Goal: Information Seeking & Learning: Learn about a topic

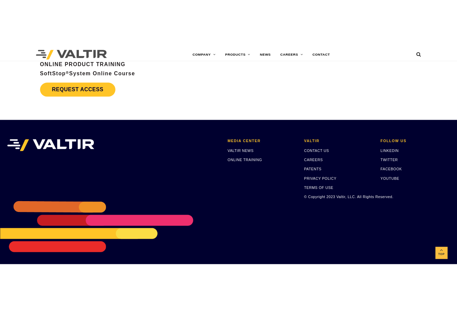
scroll to position [2440, 0]
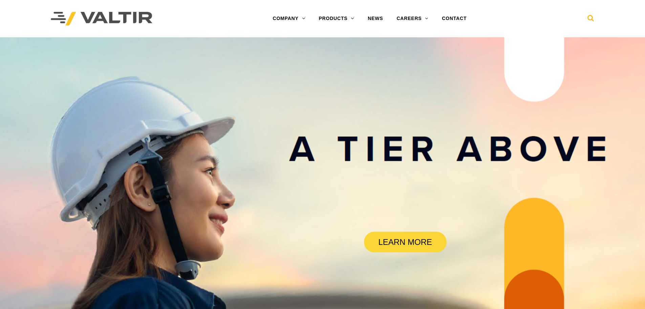
click at [590, 17] on icon at bounding box center [591, 20] width 7 height 10
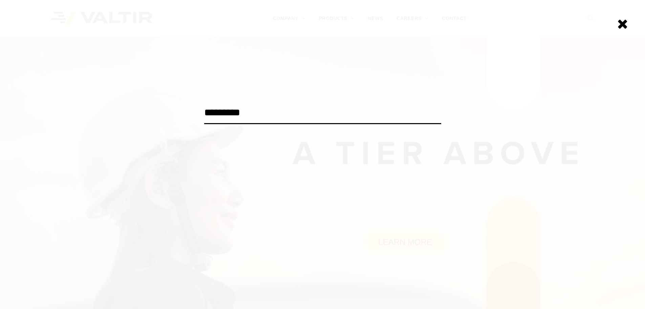
type input "*********"
click input "******" at bounding box center [0, 0] width 0 height 0
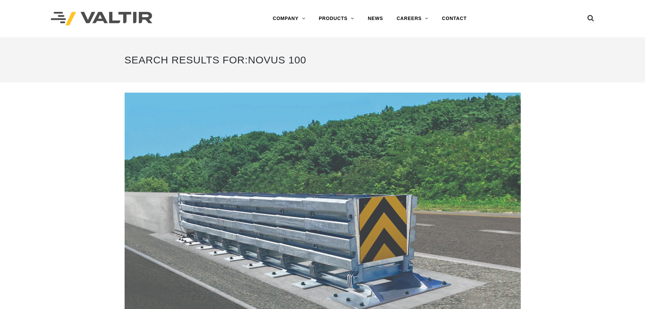
click at [406, 160] on img at bounding box center [323, 204] width 396 height 224
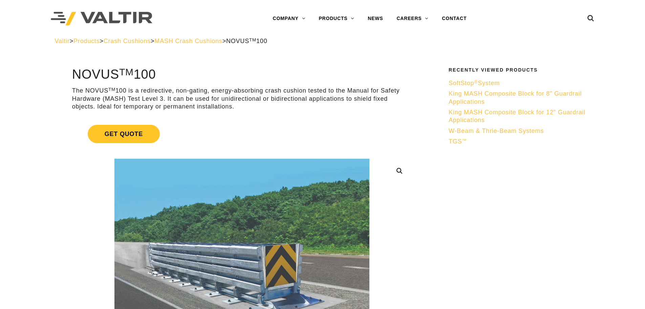
drag, startPoint x: 73, startPoint y: 75, endPoint x: 107, endPoint y: 68, distance: 34.9
click at [107, 68] on h1 "NOVUS TM 100" at bounding box center [242, 74] width 340 height 14
drag, startPoint x: 129, startPoint y: 70, endPoint x: 119, endPoint y: 71, distance: 10.6
click at [129, 70] on sup "TM" at bounding box center [126, 71] width 15 height 11
click at [89, 71] on h1 "NOVUS TM 100" at bounding box center [242, 74] width 340 height 14
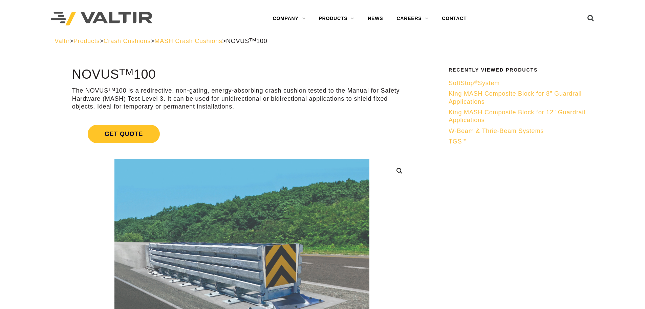
drag, startPoint x: 75, startPoint y: 73, endPoint x: 158, endPoint y: 76, distance: 83.1
click at [158, 76] on h1 "NOVUS TM 100" at bounding box center [242, 74] width 340 height 14
copy h1 "NOVUS TM 100"
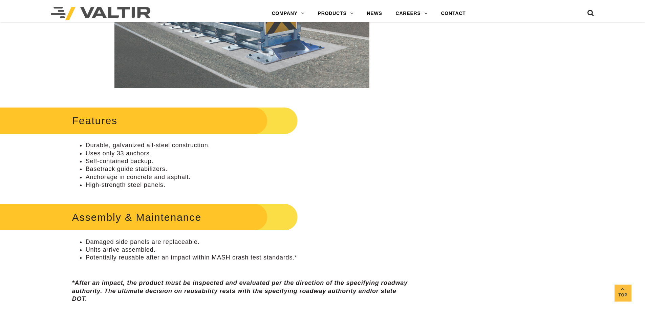
scroll to position [260, 0]
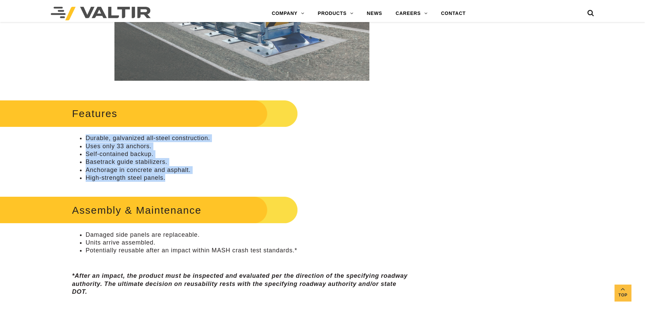
drag, startPoint x: 169, startPoint y: 180, endPoint x: 87, endPoint y: 136, distance: 92.5
click at [87, 136] on ul "Durable, galvanized all-steel construction. Uses only 33 anchors. Self-containe…" at bounding box center [242, 157] width 340 height 47
copy ul "Durable, galvanized all-steel construction. Uses only 33 anchors. Self-containe…"
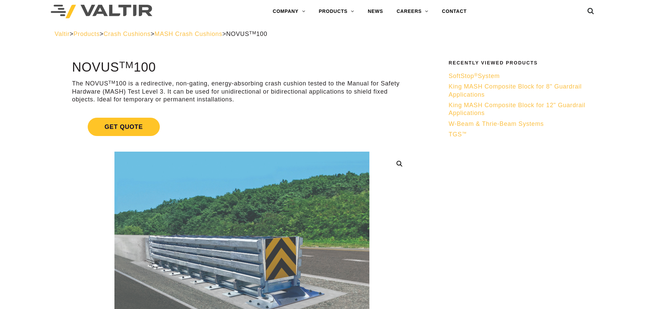
scroll to position [12, 0]
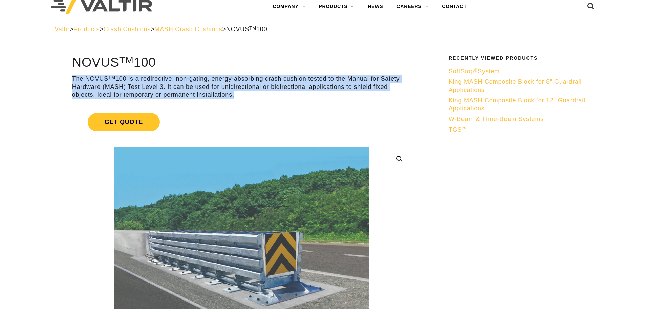
drag, startPoint x: 235, startPoint y: 97, endPoint x: 74, endPoint y: 77, distance: 162.4
click at [74, 77] on p "The NOVUS TM 100 is a redirective, non-gating, energy-absorbing crash cushion t…" at bounding box center [242, 87] width 340 height 24
copy p "The NOVUS TM 100 is a redirective, non-gating, energy-absorbing crash cushion t…"
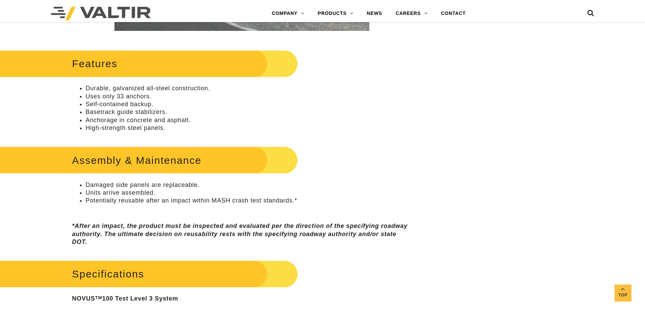
scroll to position [315, 0]
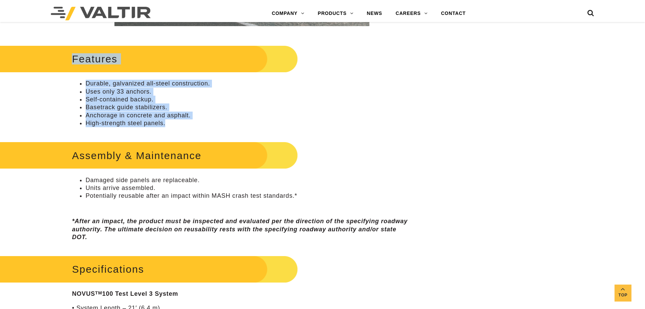
drag, startPoint x: 640, startPoint y: 56, endPoint x: 167, endPoint y: 124, distance: 478.2
click at [167, 124] on div "Features Durable, galvanized all-steel construction. Uses only 33 anchors. Self…" at bounding box center [242, 85] width 340 height 84
copy div "Features Durable, galvanized all-steel construction. Uses only 33 anchors. Self…"
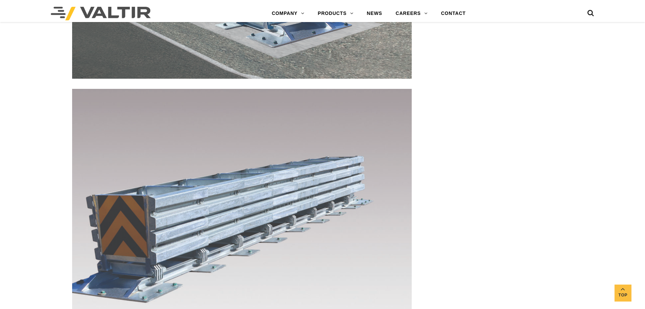
scroll to position [1065, 0]
